Goal: Information Seeking & Learning: Find specific fact

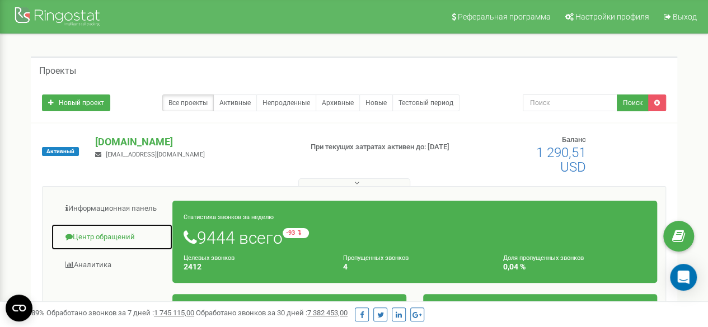
click at [134, 232] on link "Центр обращений" at bounding box center [112, 237] width 122 height 27
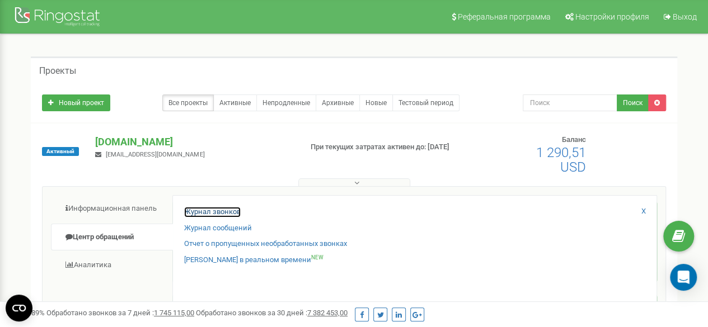
click at [207, 212] on link "Журнал звонков" at bounding box center [212, 212] width 57 height 11
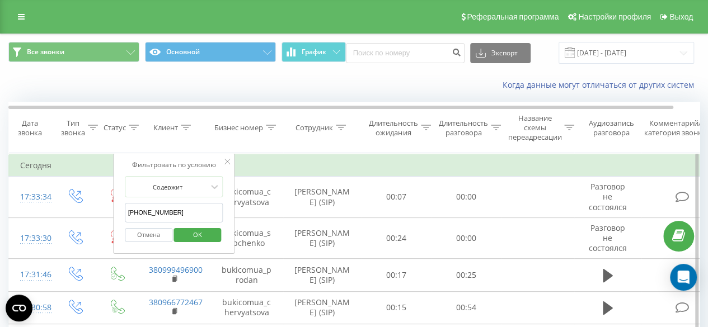
click at [168, 214] on input "+38 (095) 620-8604" at bounding box center [174, 213] width 99 height 20
click at [157, 213] on input "+38 (095) 6208604" at bounding box center [174, 213] width 99 height 20
click at [142, 214] on input "+38 (0956208604" at bounding box center [174, 213] width 99 height 20
click at [132, 212] on input "+380956208604" at bounding box center [174, 213] width 99 height 20
click at [210, 234] on span "OK" at bounding box center [197, 234] width 31 height 17
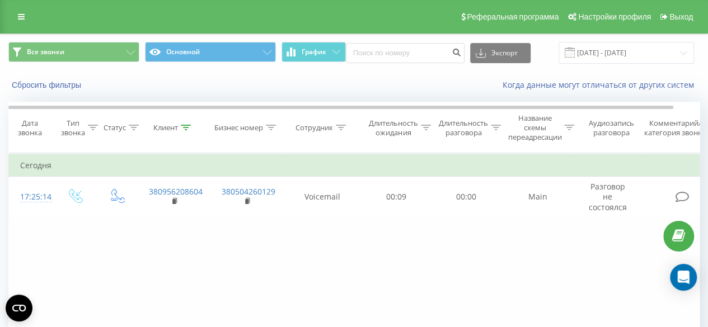
click at [343, 125] on icon at bounding box center [341, 128] width 10 height 6
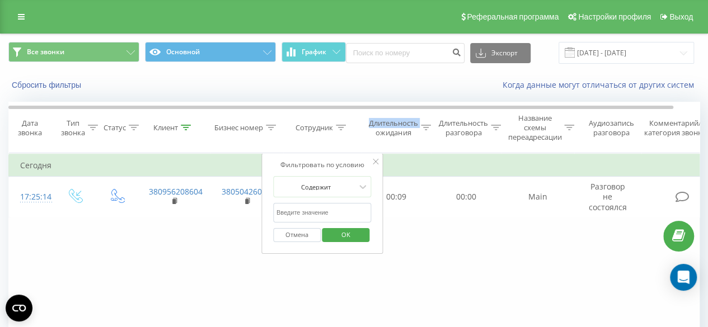
click at [343, 125] on icon at bounding box center [341, 128] width 10 height 6
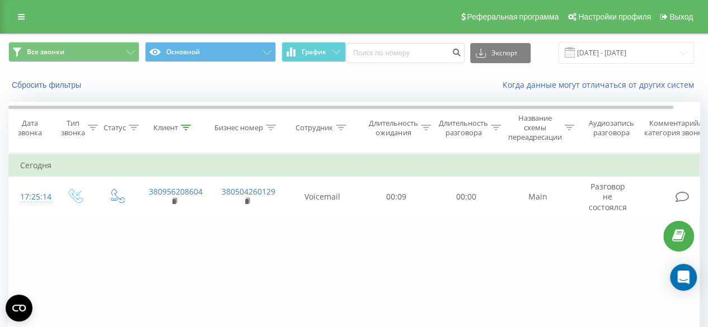
click at [189, 126] on icon at bounding box center [186, 128] width 10 height 6
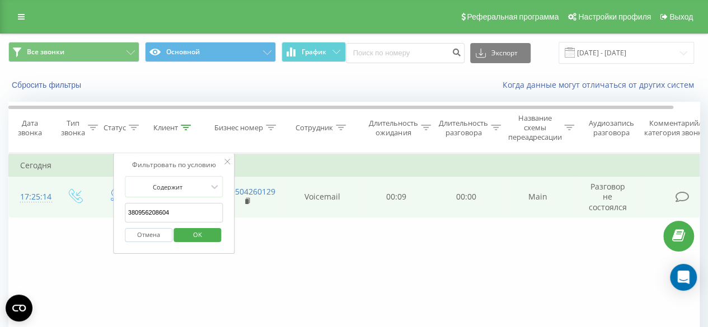
drag, startPoint x: 183, startPoint y: 211, endPoint x: 87, endPoint y: 215, distance: 95.8
click at [87, 215] on table "Фильтровать по условию Равно Введите значение Отмена OK Фильтровать по условию …" at bounding box center [367, 185] width 718 height 65
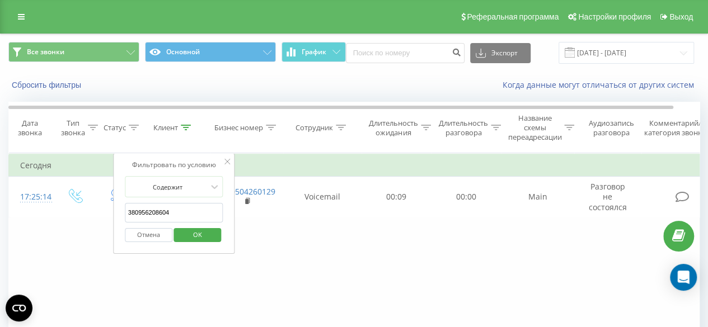
paste input "+38 (050) 979-19-9"
click at [177, 213] on input "+38 (050) 979-19-94" at bounding box center [174, 213] width 99 height 20
click at [169, 214] on input "+38 (050) 979-1994" at bounding box center [174, 213] width 99 height 20
click at [156, 211] on input "+38 (050) 9791994" at bounding box center [174, 213] width 99 height 20
click at [142, 212] on input "+38 (0509791994" at bounding box center [174, 213] width 99 height 20
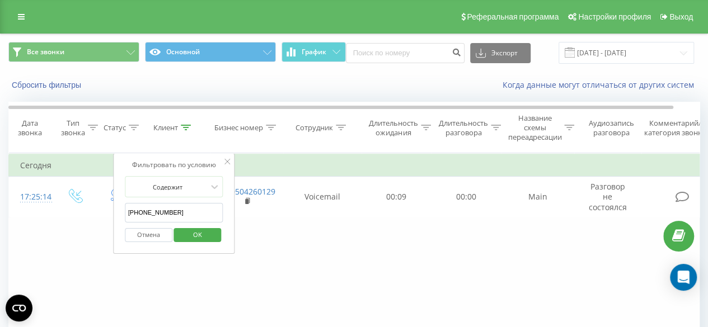
click at [131, 210] on input "+380509791994" at bounding box center [174, 213] width 99 height 20
click at [179, 228] on button "OK" at bounding box center [198, 235] width 48 height 14
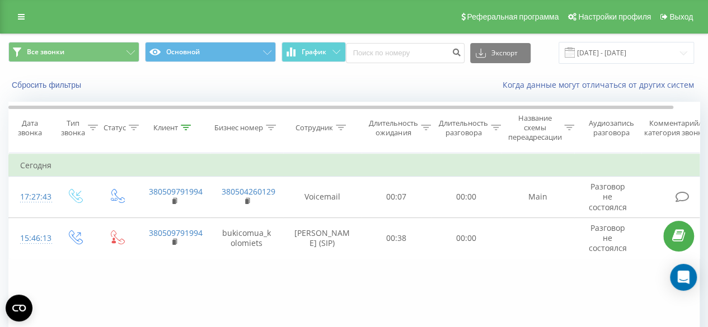
click at [186, 125] on icon at bounding box center [186, 128] width 10 height 6
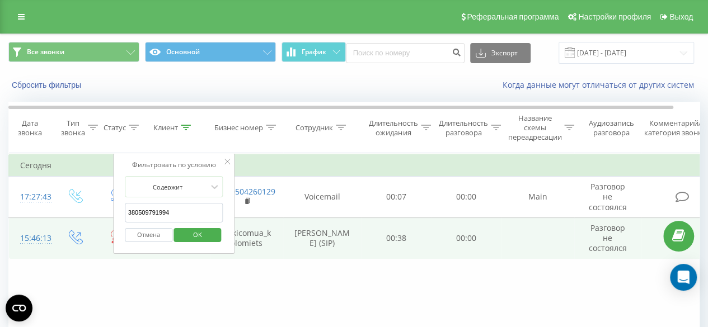
drag, startPoint x: 175, startPoint y: 213, endPoint x: 97, endPoint y: 217, distance: 77.3
click at [97, 217] on table "Фильтровать по условию Равно Введите значение Отмена OK Фильтровать по условию …" at bounding box center [367, 206] width 718 height 106
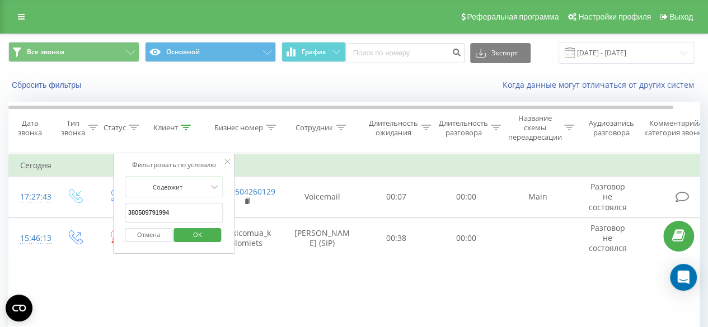
paste input "+38 (096) 288-89-7"
click at [178, 208] on input "+38 (096) 288-89-74" at bounding box center [174, 213] width 99 height 20
click at [168, 213] on input "+38 (096) 288-8974" at bounding box center [174, 213] width 99 height 20
click at [157, 209] on input "+38 (096) 2888974" at bounding box center [174, 213] width 99 height 20
click at [142, 214] on input "+38 (0962888974" at bounding box center [174, 213] width 99 height 20
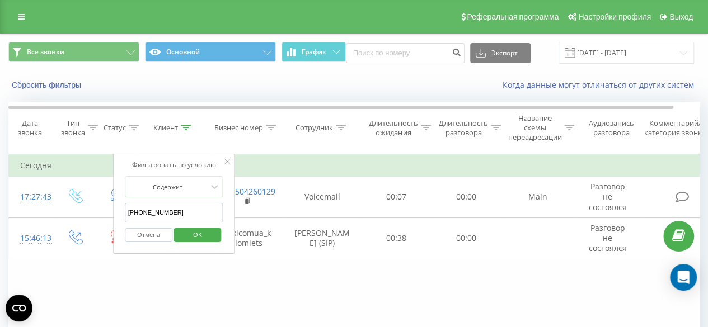
click at [131, 212] on input "+380962888974" at bounding box center [174, 213] width 99 height 20
type input "380962888974"
click at [188, 228] on span "OK" at bounding box center [197, 234] width 31 height 17
